Goal: Transaction & Acquisition: Book appointment/travel/reservation

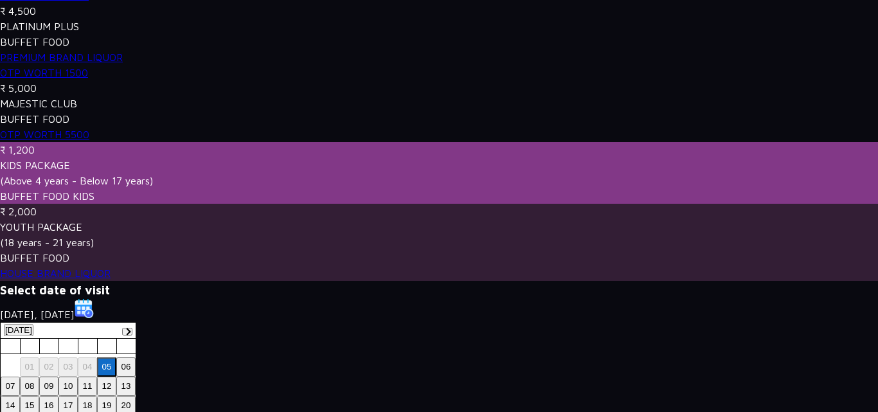
scroll to position [534, 0]
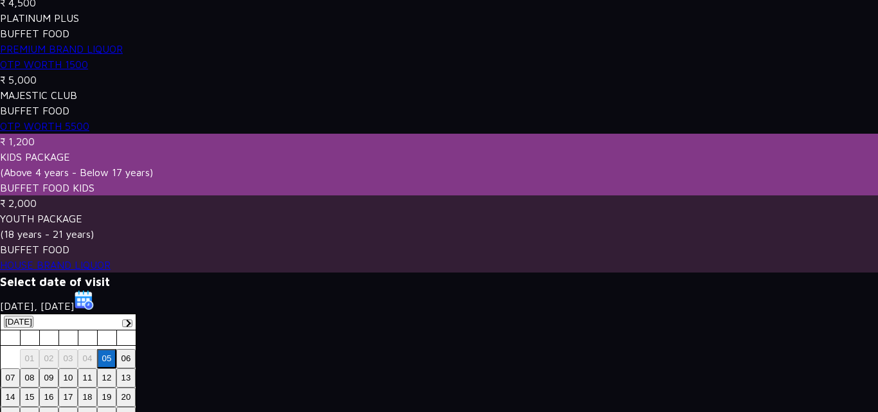
drag, startPoint x: 615, startPoint y: 155, endPoint x: 584, endPoint y: -8, distance: 165.4
click at [584, 0] on html "+ 91 1800 1200 444 GET IN TOUCH Tariff Date of Visit Friday , 05 Sep 2025 Chang…" at bounding box center [439, 40] width 878 height 1148
click at [494, 226] on p "(18 years - 21 years)" at bounding box center [439, 233] width 878 height 15
click at [200, 195] on p "₹ 2,000" at bounding box center [439, 202] width 878 height 15
click at [65, 149] on p "KIDS PACKAGE" at bounding box center [439, 156] width 878 height 15
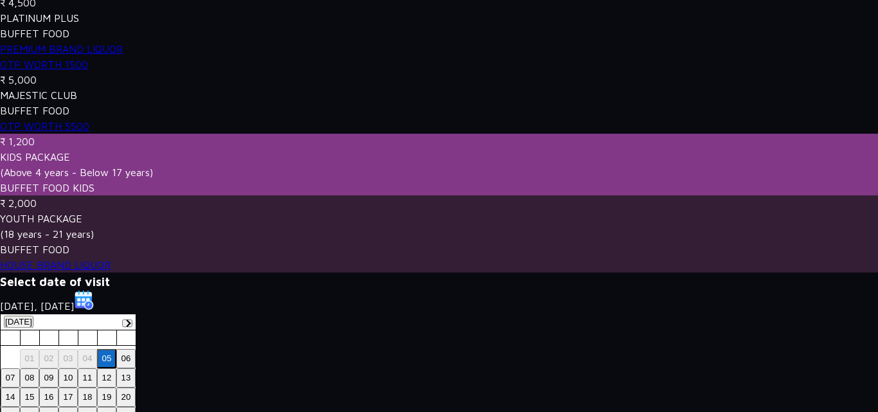
click at [65, 149] on p "KIDS PACKAGE" at bounding box center [439, 156] width 878 height 15
click at [57, 6] on div at bounding box center [57, 6] width 0 height 0
click at [250, 211] on p "YOUTH PACKAGE" at bounding box center [439, 218] width 878 height 15
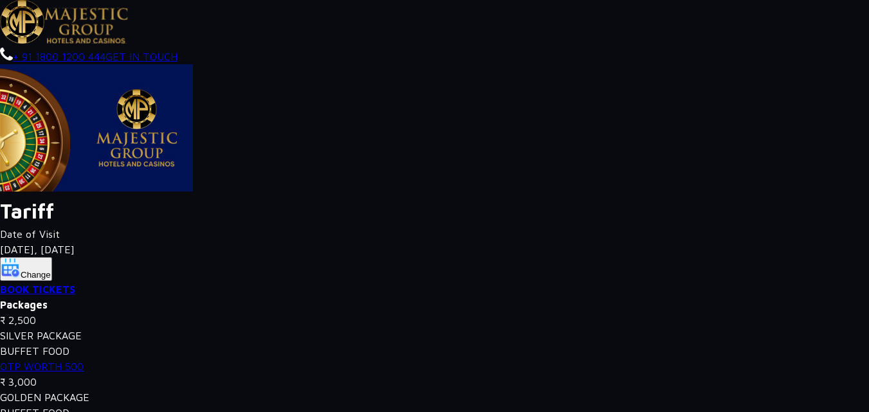
click at [62, 284] on link "BOOK TICKETS" at bounding box center [37, 290] width 75 height 12
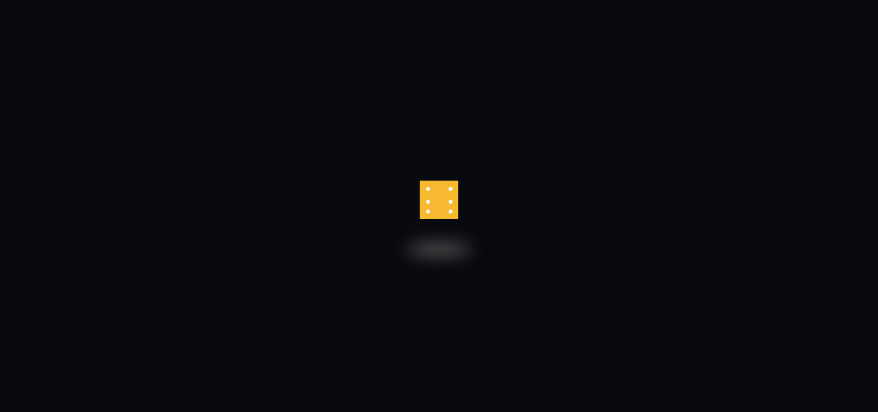
click at [447, 65] on div at bounding box center [439, 206] width 878 height 412
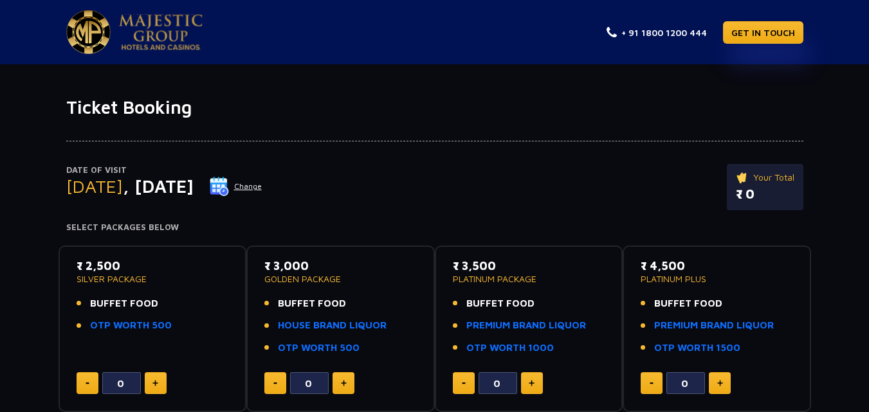
click at [153, 380] on img at bounding box center [155, 383] width 6 height 6
type input "1"
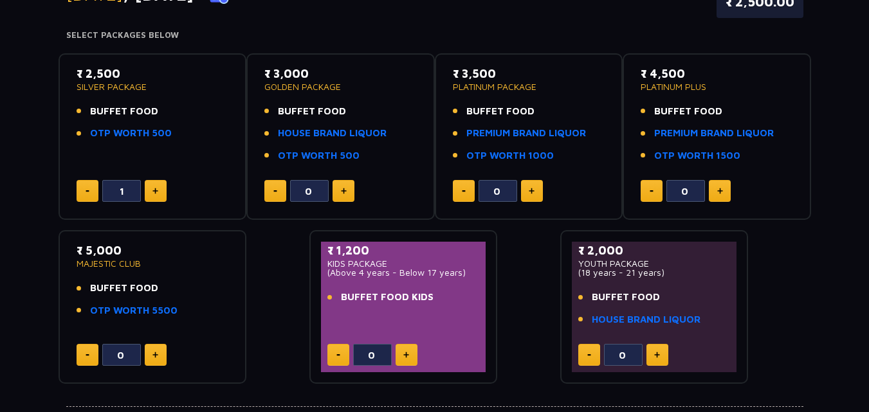
scroll to position [194, 0]
